Goal: Task Accomplishment & Management: Complete application form

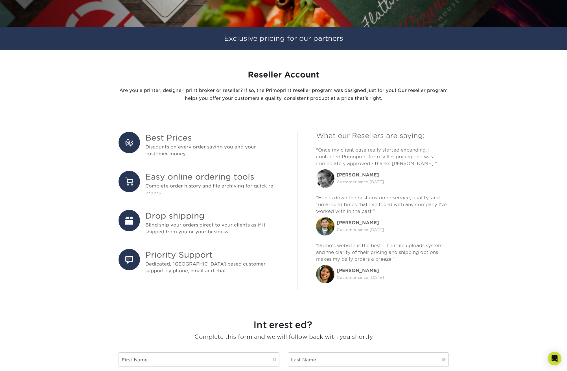
scroll to position [132, 0]
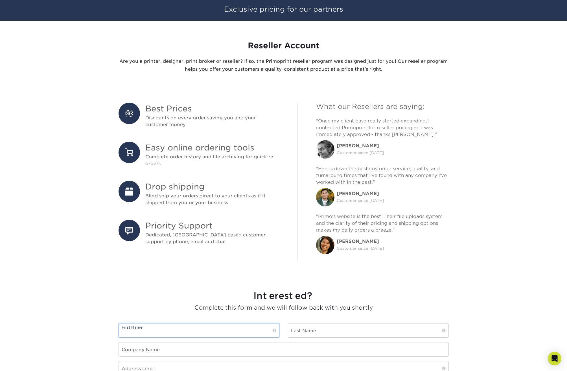
click at [162, 329] on input "text" at bounding box center [199, 330] width 160 height 14
type input "Jordan"
type input "[PERSON_NAME]"
type input "E-Impact Marketing"
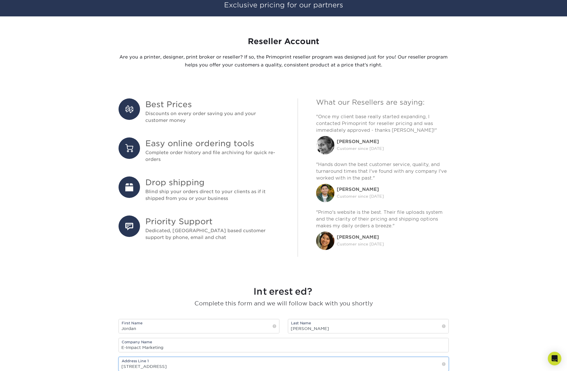
type input "[STREET_ADDRESS]"
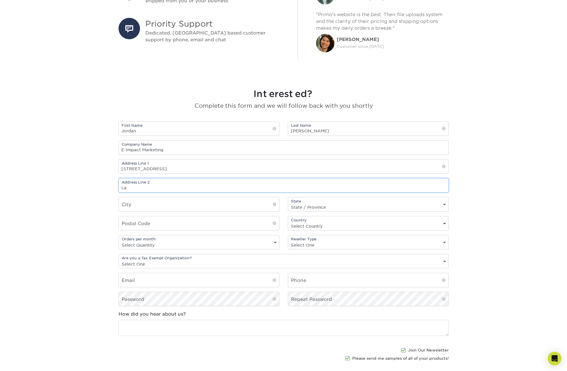
type input "L"
type input "[GEOGRAPHIC_DATA]"
type input "17601"
click at [280, 206] on select "State / Province [US_STATE] [US_STATE] [US_STATE] [US_STATE] [US_STATE] [US_STA…" at bounding box center [368, 207] width 160 height 8
select select "PA"
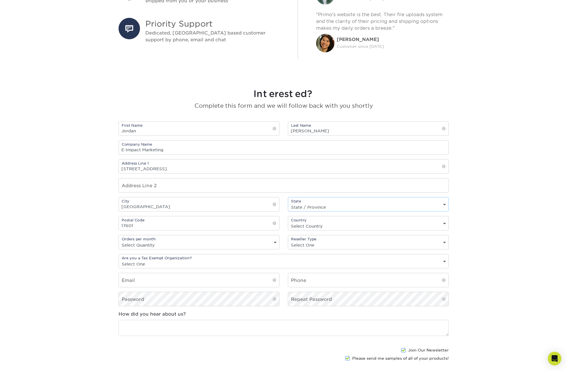
click at [280, 203] on select "State / Province [US_STATE] [US_STATE] [US_STATE] [US_STATE] [US_STATE] [US_STA…" at bounding box center [368, 207] width 160 height 8
click at [280, 221] on div "Country Select Country [GEOGRAPHIC_DATA] [GEOGRAPHIC_DATA]" at bounding box center [368, 223] width 161 height 14
click at [280, 225] on select "Select Country [GEOGRAPHIC_DATA] [GEOGRAPHIC_DATA]" at bounding box center [368, 226] width 160 height 8
select select "US"
click at [280, 222] on select "Select Country [GEOGRAPHIC_DATA] [GEOGRAPHIC_DATA]" at bounding box center [368, 226] width 160 height 8
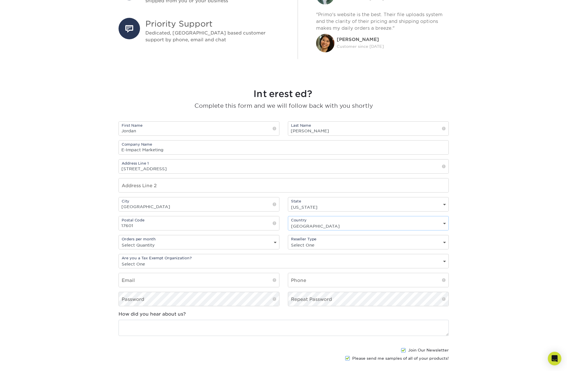
click at [280, 240] on div "Reseller Type Select One freelance graphic designer print broker / reseller pri…" at bounding box center [368, 242] width 161 height 14
click at [280, 243] on select "Select One freelance graphic designer print broker / reseller print shop other" at bounding box center [368, 245] width 160 height 8
select select "other"
click at [280, 241] on select "Select One freelance graphic designer print broker / reseller print shop other" at bounding box center [368, 245] width 160 height 8
click at [175, 264] on select "Select One Yes No" at bounding box center [284, 264] width 330 height 8
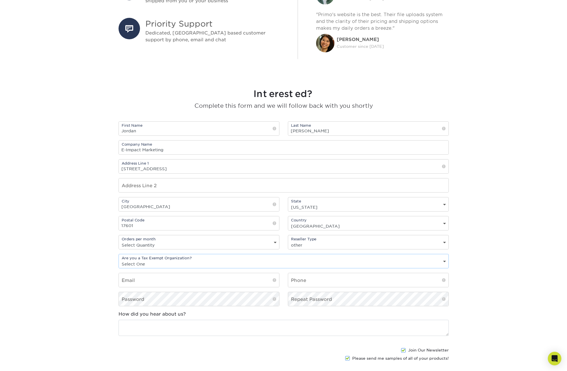
select select "no"
click at [119, 260] on select "Select One Yes No" at bounding box center [284, 264] width 330 height 8
click at [161, 282] on input "email" at bounding box center [199, 280] width 160 height 14
type input "[EMAIL_ADDRESS][DOMAIN_NAME]"
click at [280, 280] on input "text" at bounding box center [368, 280] width 160 height 14
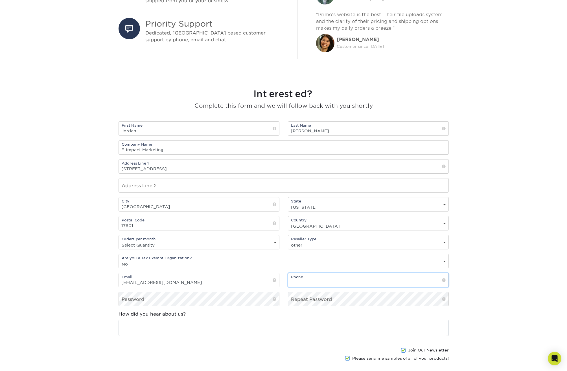
paste input "[PHONE_NUMBER]"
type input "[PHONE_NUMBER]"
click at [219, 329] on textarea at bounding box center [284, 327] width 330 height 16
click at [280, 276] on section "Interested? Complete this form and we will follow back with you shortly First N…" at bounding box center [283, 238] width 567 height 340
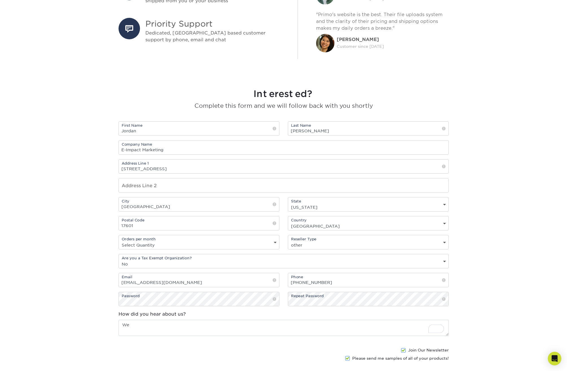
click at [280, 307] on div "Password Repeat Password" at bounding box center [283, 300] width 339 height 19
click at [178, 328] on textarea "We" at bounding box center [284, 327] width 330 height 16
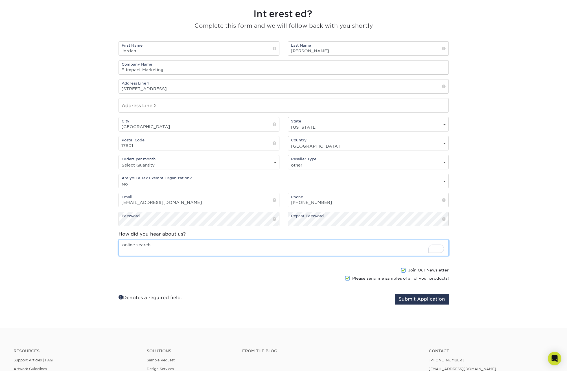
scroll to position [443, 0]
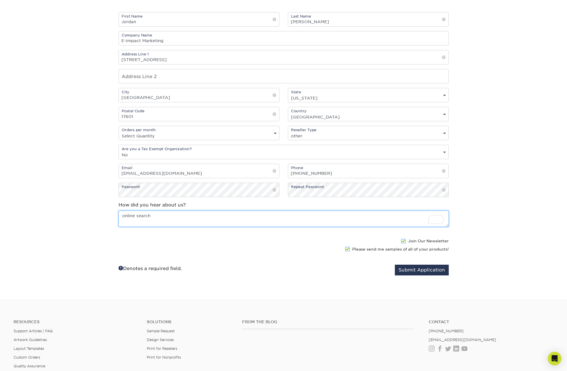
type textarea "online search"
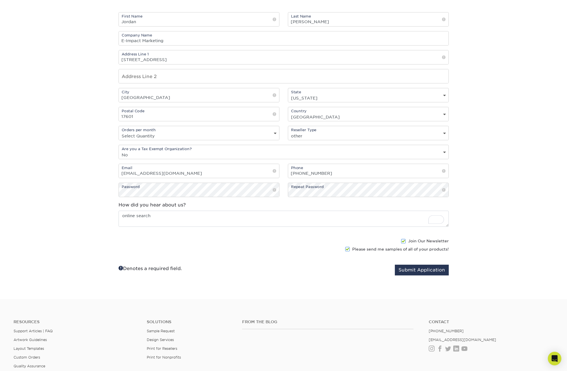
click at [280, 249] on label "Please send me samples of all of your products!" at bounding box center [397, 249] width 104 height 6
click at [0, 0] on input "Please send me samples of all of your products!" at bounding box center [0, 0] width 0 height 0
click at [280, 271] on button "Submit Application" at bounding box center [422, 269] width 54 height 11
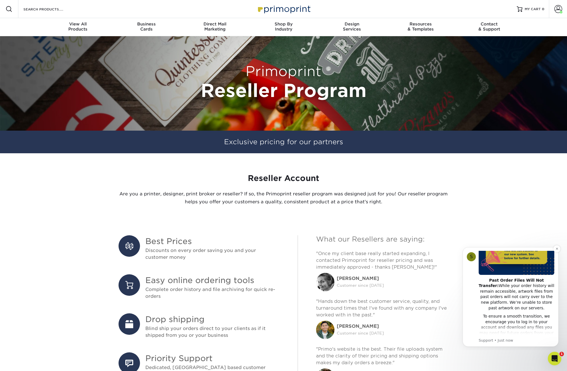
scroll to position [143, 0]
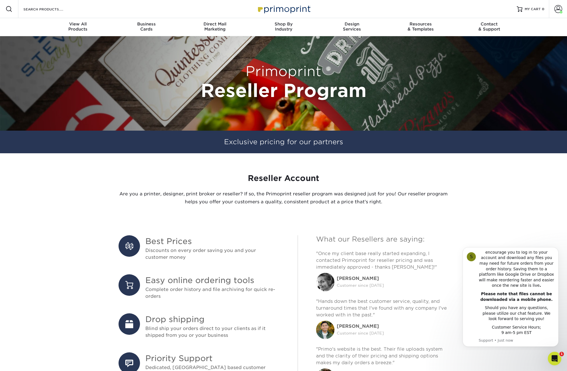
click at [445, 306] on p ""Hands down the best customer service, quality, and turnaround times that I've …" at bounding box center [382, 308] width 133 height 20
click at [501, 215] on section "Reseller Account Are you a printer, designer, print broker or reseller? If so, …" at bounding box center [283, 191] width 567 height 77
click at [552, 357] on icon "Open Intercom Messenger" at bounding box center [554, 357] width 9 height 9
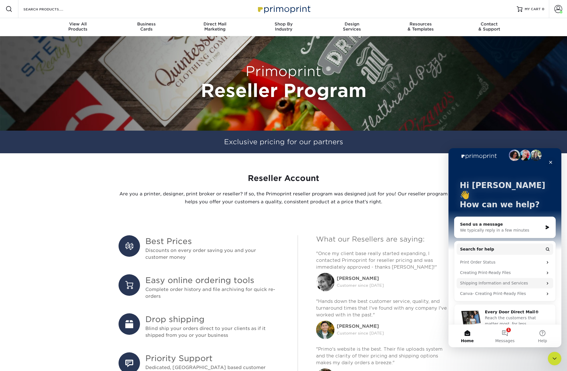
scroll to position [0, 0]
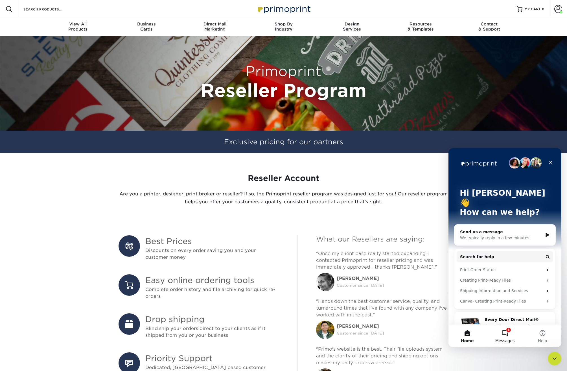
click at [505, 335] on button "1 Messages" at bounding box center [505, 335] width 38 height 23
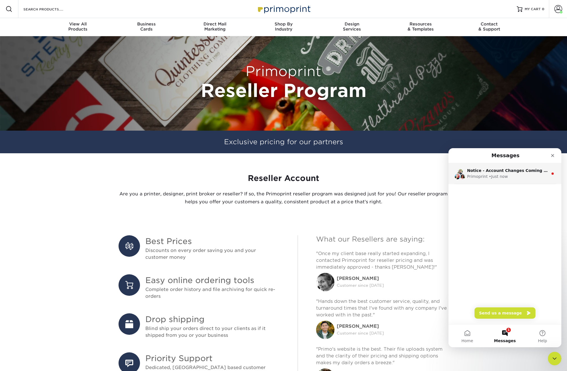
click at [530, 177] on div "Primoprint • Just now" at bounding box center [507, 176] width 81 height 6
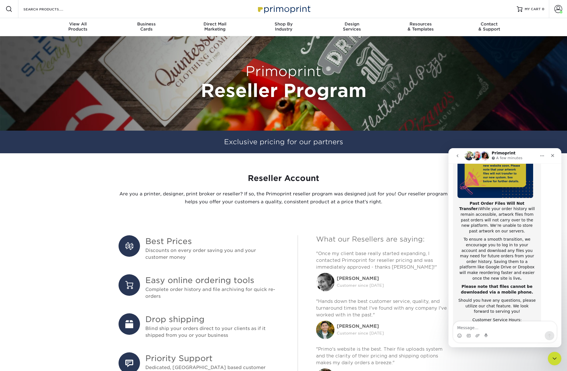
scroll to position [90, 0]
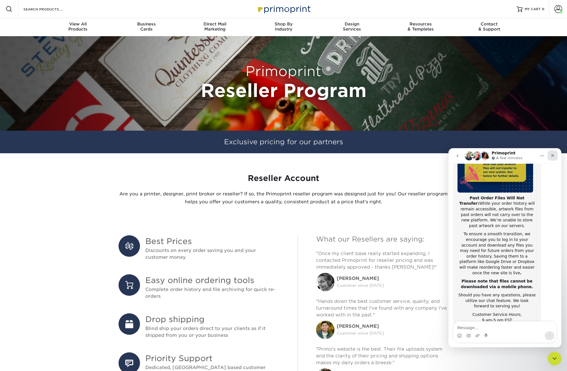
click at [554, 156] on icon "Close" at bounding box center [553, 155] width 3 height 3
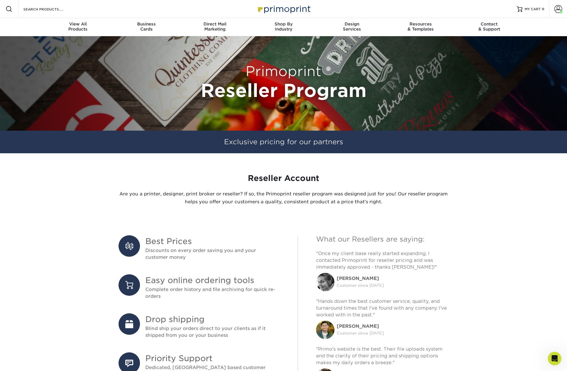
click at [486, 249] on section "Best Prices Discounts on every order saving you and your customer money Easy on…" at bounding box center [283, 316] width 567 height 172
